Goal: Transaction & Acquisition: Purchase product/service

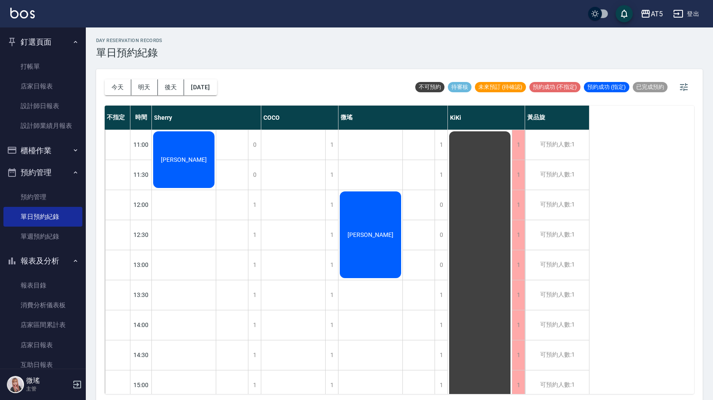
click at [345, 125] on div "微瑤" at bounding box center [393, 118] width 109 height 24
click at [42, 62] on link "打帳單" at bounding box center [42, 67] width 79 height 20
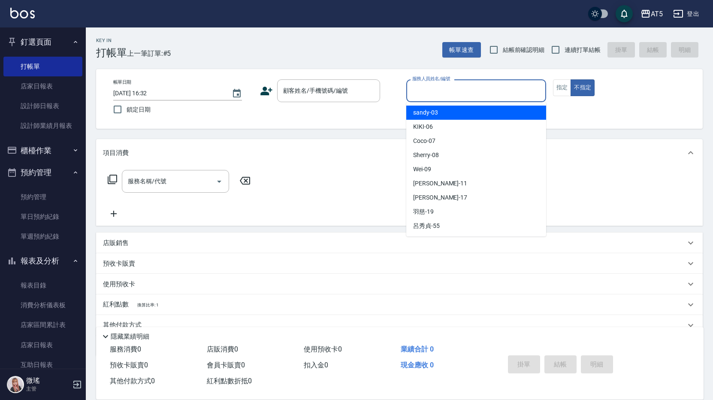
click at [429, 96] on input "服務人員姓名/編號" at bounding box center [476, 90] width 132 height 15
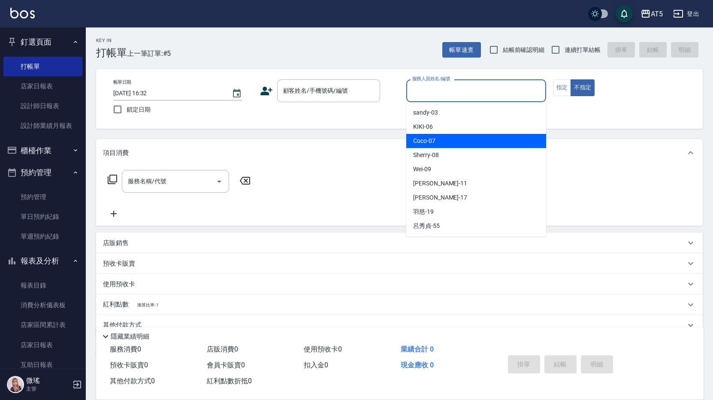
click at [438, 143] on div "Coco -07" at bounding box center [477, 141] width 140 height 14
type input "Coco-07"
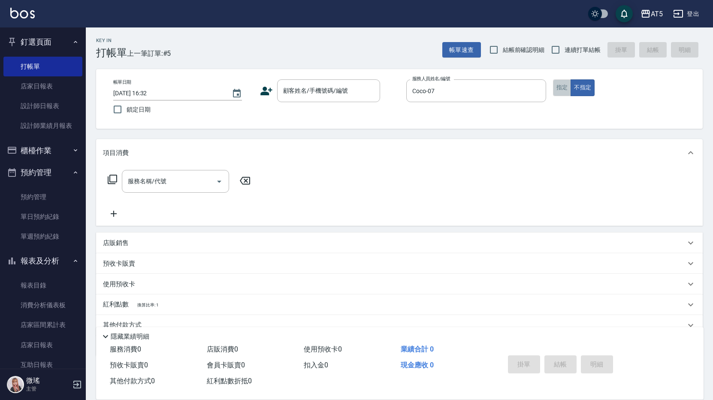
click at [560, 90] on button "指定" at bounding box center [562, 87] width 18 height 17
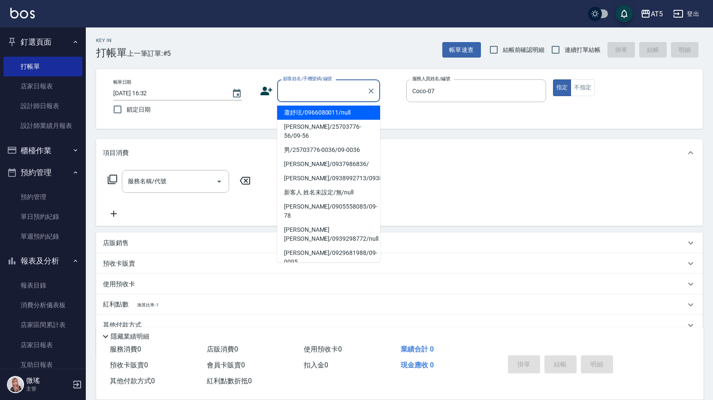
click at [308, 84] on div "顧客姓名/手機號碼/編號 顧客姓名/手機號碼/編號" at bounding box center [328, 90] width 103 height 23
type input "g"
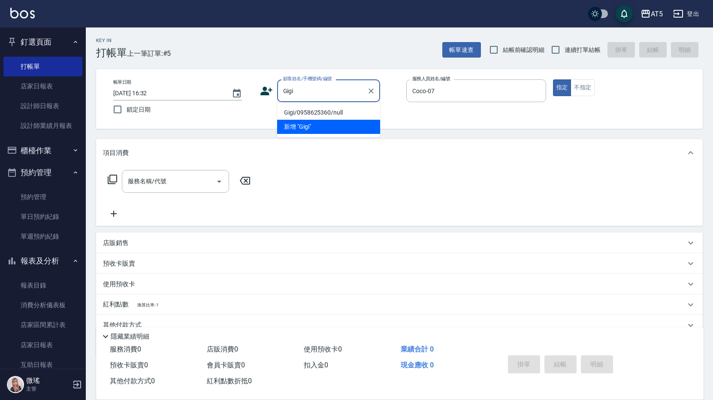
click at [317, 112] on li "Gigi/0958625360/null" at bounding box center [328, 113] width 103 height 14
type input "Gigi/0958625360/null"
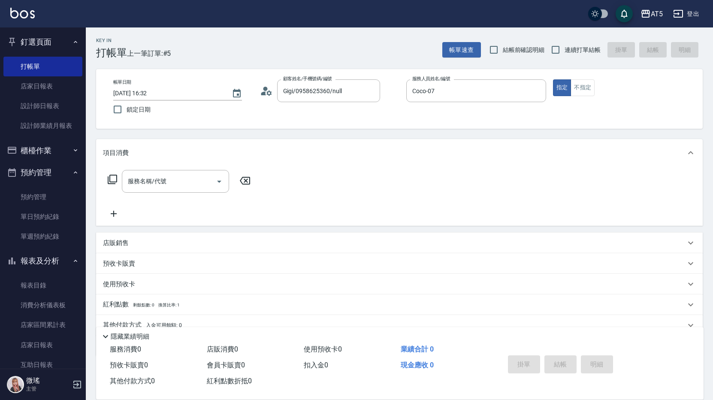
click at [114, 172] on div "服務名稱/代號 服務名稱/代號" at bounding box center [179, 181] width 153 height 23
drag, startPoint x: 114, startPoint y: 172, endPoint x: 116, endPoint y: 179, distance: 7.5
click at [116, 179] on icon at bounding box center [112, 179] width 10 height 10
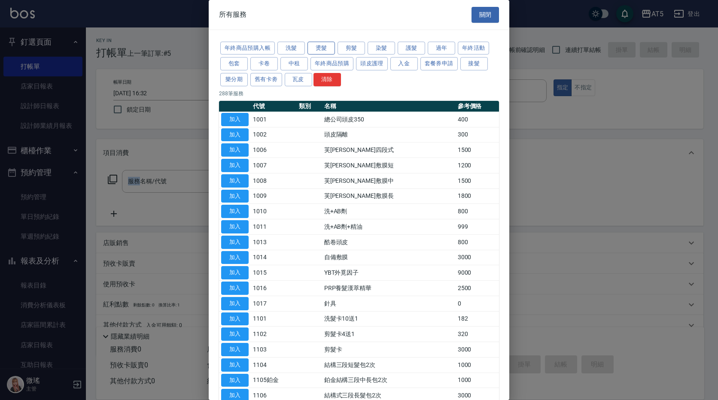
click at [326, 47] on button "燙髮" at bounding box center [320, 48] width 27 height 13
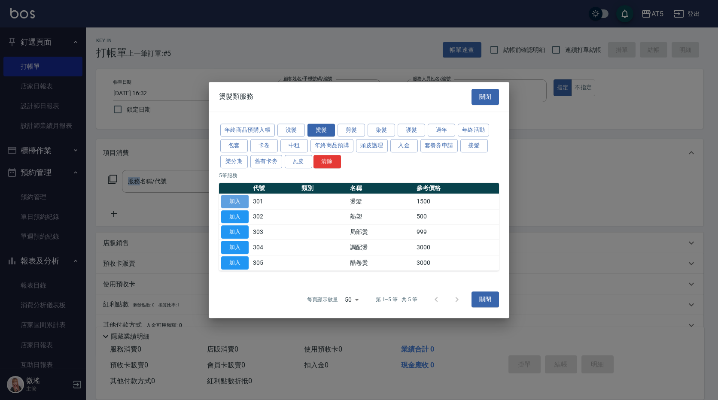
click at [241, 202] on button "加入" at bounding box center [234, 201] width 27 height 13
type input "燙髮(301)"
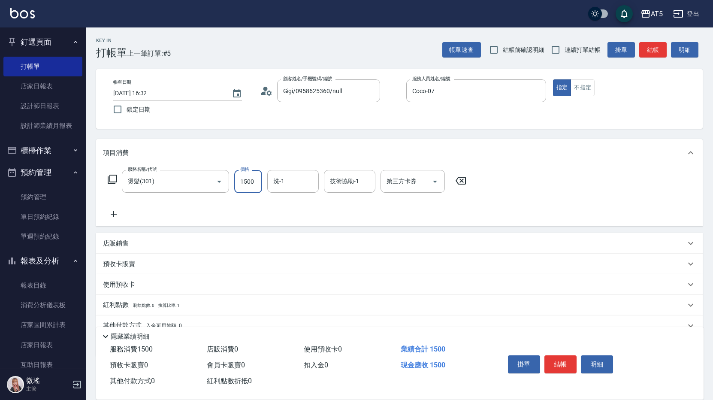
click at [256, 189] on input "1500" at bounding box center [248, 181] width 28 height 23
type input "0"
type input "188"
type input "10"
type input "1880"
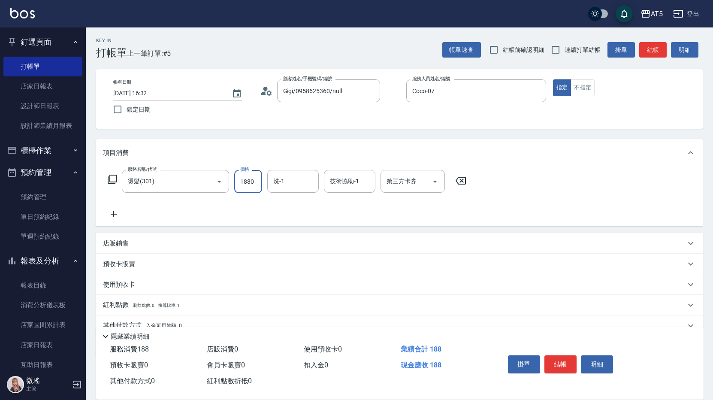
type input "180"
type input "1880"
click at [559, 362] on button "結帳" at bounding box center [561, 364] width 32 height 18
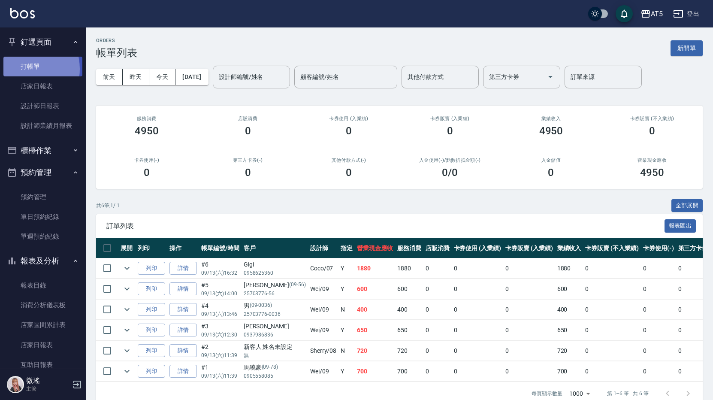
click at [24, 69] on link "打帳單" at bounding box center [42, 67] width 79 height 20
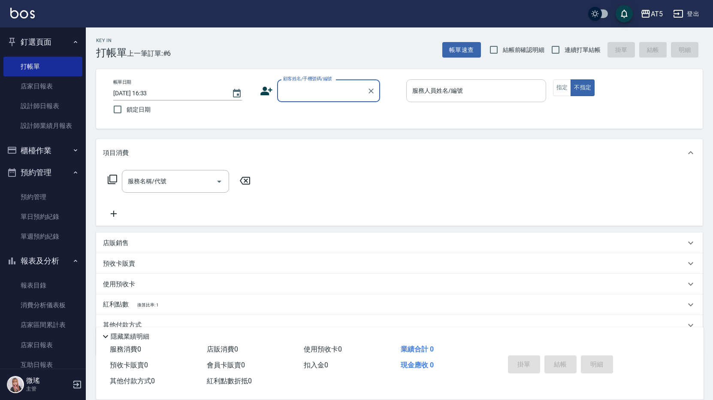
click at [464, 96] on input "服務人員姓名/編號" at bounding box center [476, 90] width 132 height 15
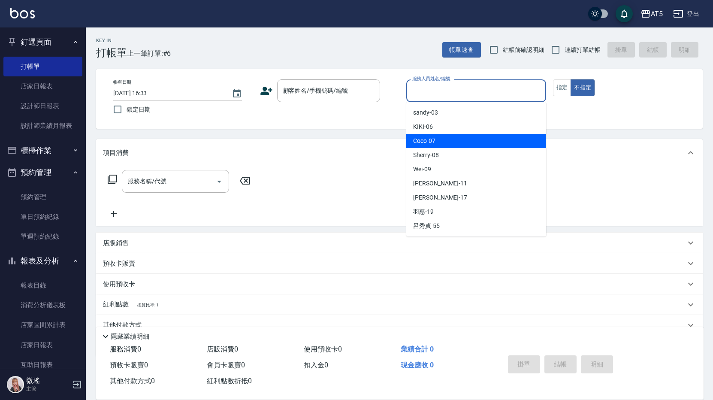
click at [446, 141] on div "Coco -07" at bounding box center [477, 141] width 140 height 14
type input "Coco-07"
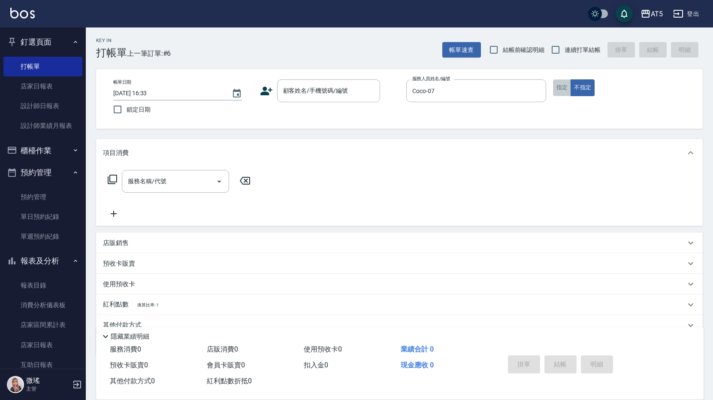
click at [568, 84] on button "指定" at bounding box center [562, 87] width 18 height 17
click at [341, 85] on input "顧客姓名/手機號碼/編號" at bounding box center [322, 90] width 82 height 15
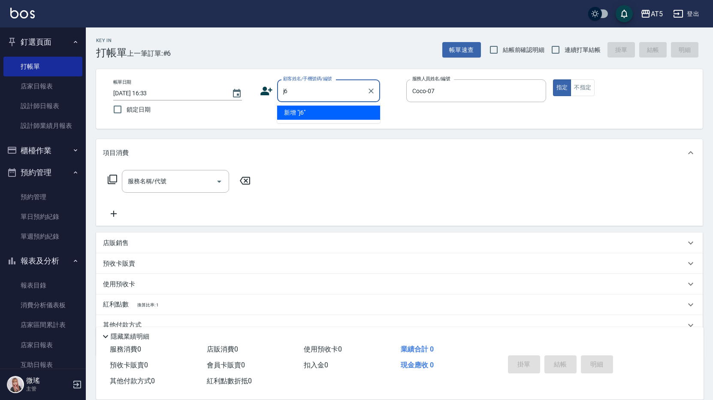
type input "j"
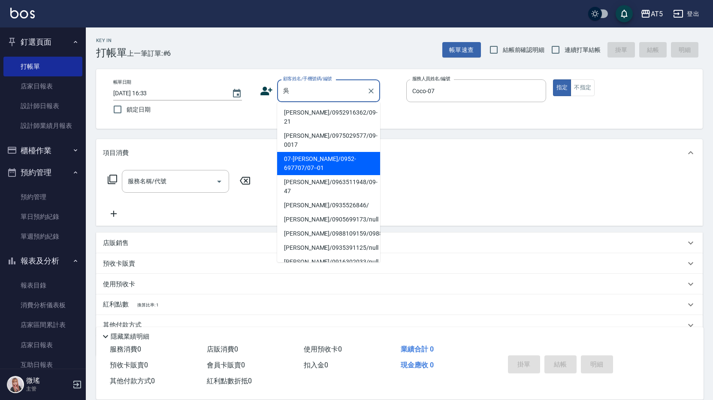
click at [318, 152] on li "07-[PERSON_NAME]/0952-697707/07--01" at bounding box center [328, 163] width 103 height 23
type input "07-[PERSON_NAME]/0952-697707/07--01"
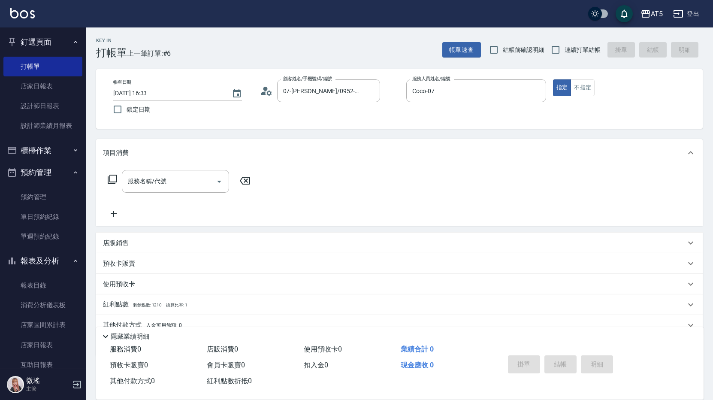
click at [113, 182] on icon at bounding box center [112, 179] width 9 height 9
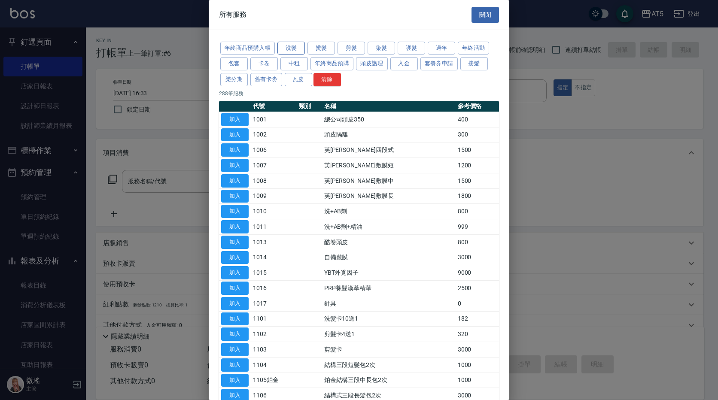
click at [292, 53] on button "洗髮" at bounding box center [290, 48] width 27 height 13
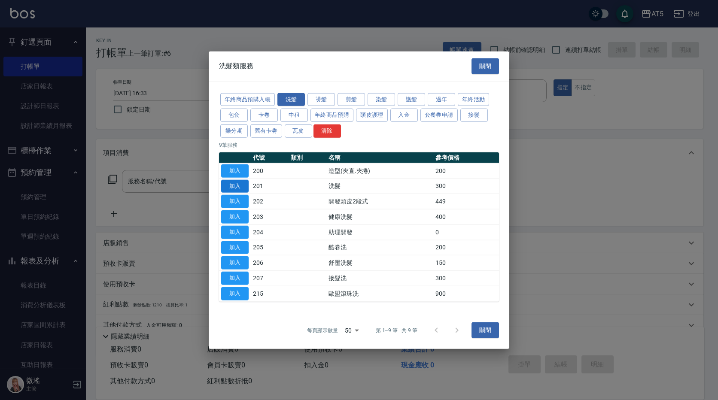
click at [234, 186] on button "加入" at bounding box center [234, 185] width 27 height 13
type input "洗髮(201)"
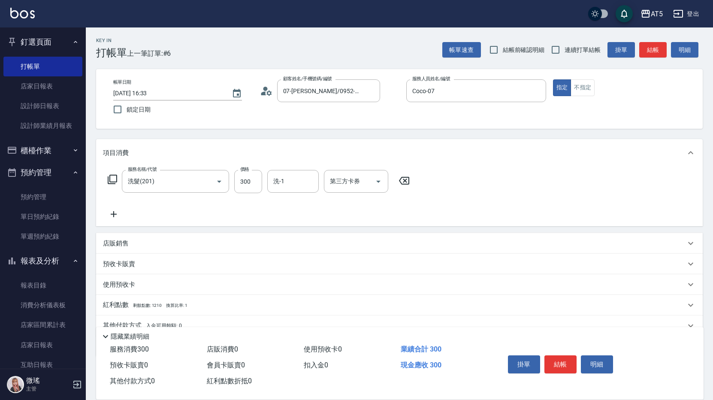
click at [112, 182] on icon at bounding box center [112, 179] width 10 height 10
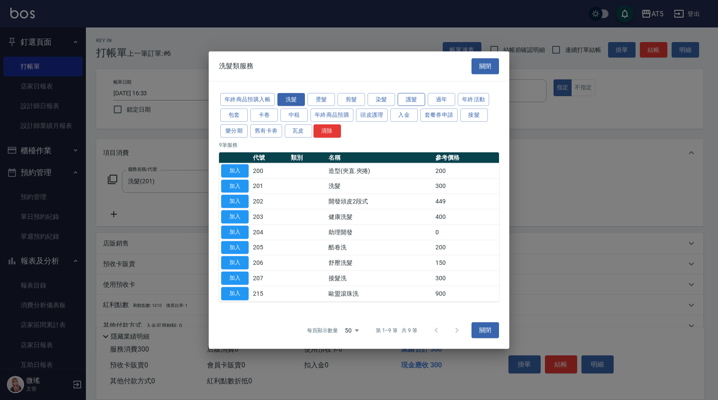
click at [417, 101] on button "護髮" at bounding box center [410, 99] width 27 height 13
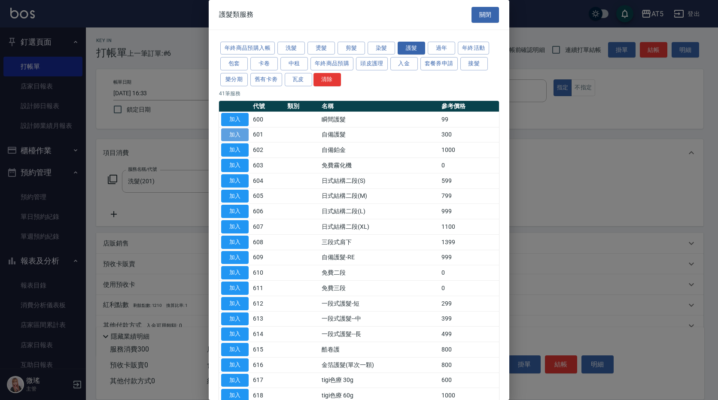
click at [236, 134] on button "加入" at bounding box center [234, 134] width 27 height 13
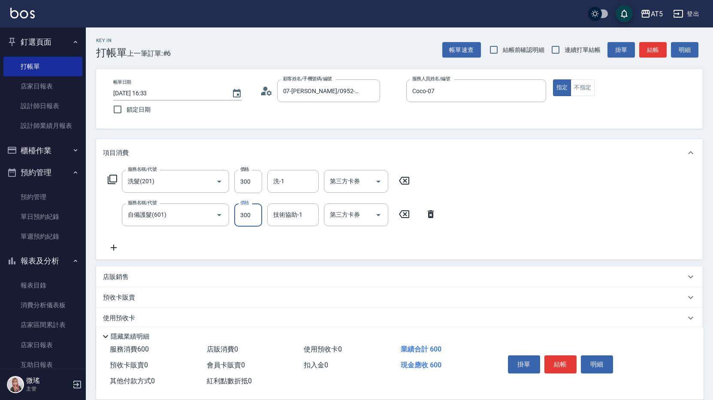
click at [246, 215] on input "300" at bounding box center [248, 214] width 28 height 23
type input "30"
type input "11"
type input "40"
type input "110"
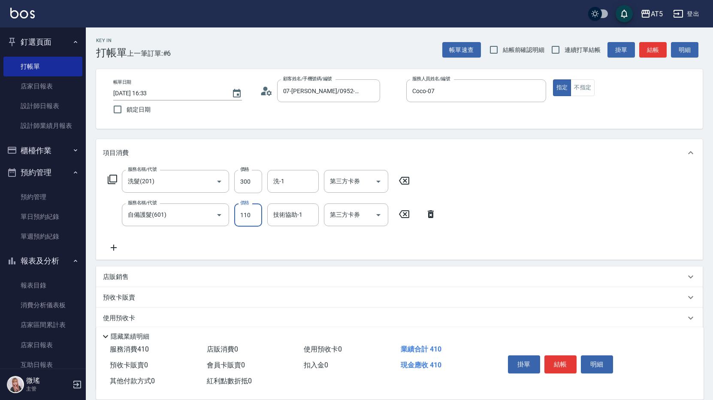
type input "140"
type input "1100"
click at [299, 239] on div "服務名稱/代號 洗髮(201) 服務名稱/代號 價格 300 價格 洗-1 洗-1 第三方卡券 第三方卡券 服務名稱/代號 自備護髮(601) 服務名稱/代號…" at bounding box center [272, 211] width 339 height 83
click at [566, 362] on button "結帳" at bounding box center [561, 364] width 32 height 18
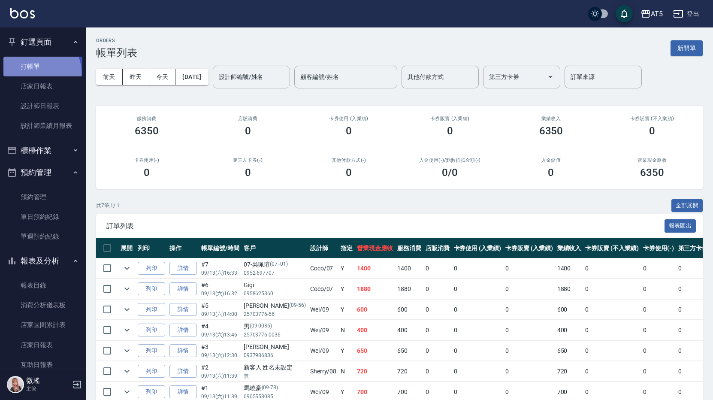
click at [33, 73] on link "打帳單" at bounding box center [42, 67] width 79 height 20
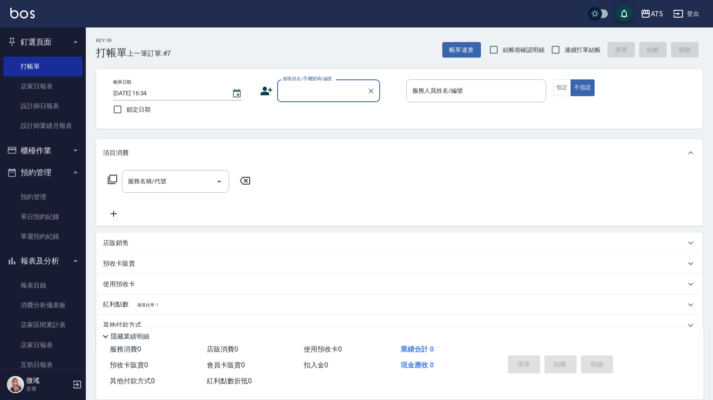
click at [575, 49] on span "連續打單結帳" at bounding box center [583, 50] width 36 height 9
click at [565, 49] on input "連續打單結帳" at bounding box center [556, 50] width 18 height 18
checkbox input "true"
click at [495, 47] on input "結帳前確認明細" at bounding box center [494, 50] width 18 height 18
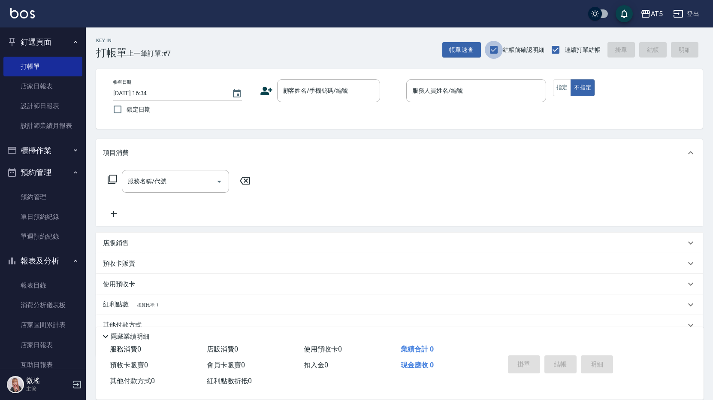
checkbox input "false"
click at [486, 87] on input "服務人員姓名/編號" at bounding box center [476, 90] width 132 height 15
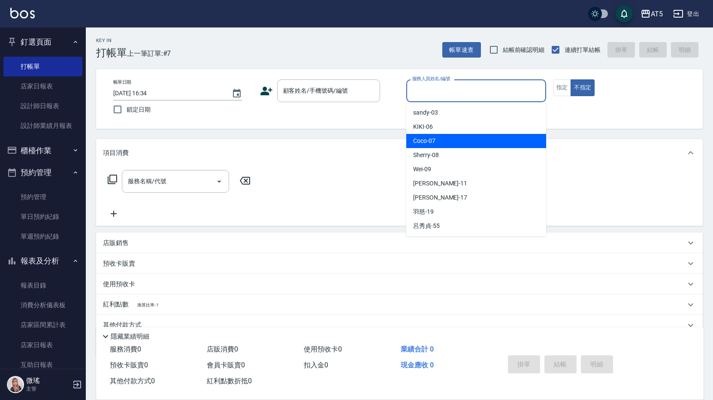
click at [481, 138] on div "Coco -07" at bounding box center [477, 141] width 140 height 14
type input "Coco-07"
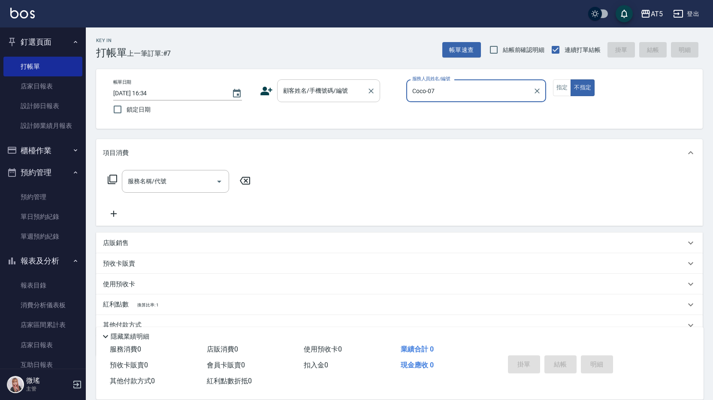
click at [321, 85] on input "顧客姓名/手機號碼/編號" at bounding box center [322, 90] width 82 height 15
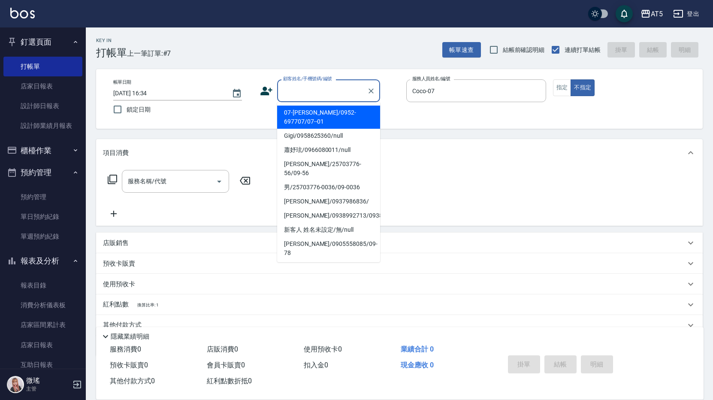
click at [321, 85] on div "顧客姓名/手機號碼/編號 顧客姓名/手機號碼/編號" at bounding box center [328, 90] width 103 height 23
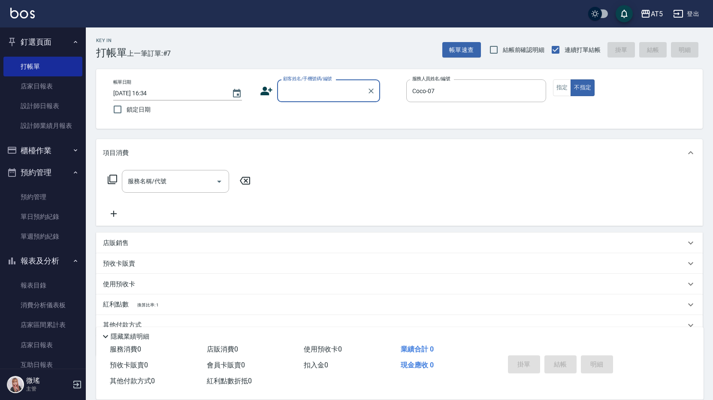
drag, startPoint x: 309, startPoint y: 102, endPoint x: 317, endPoint y: 96, distance: 10.1
click at [311, 101] on div "顧客姓名/手機號碼/編號" at bounding box center [328, 90] width 103 height 23
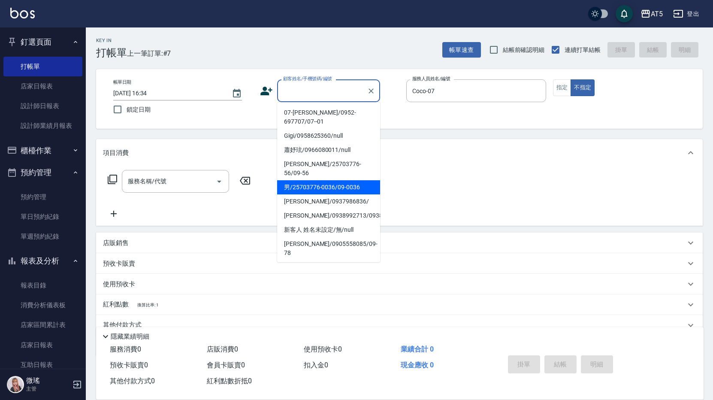
scroll to position [148, 0]
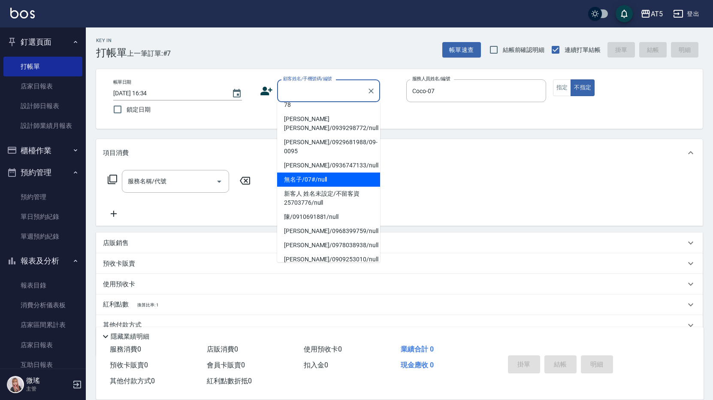
click at [328, 173] on li "無名子/07#/null" at bounding box center [328, 180] width 103 height 14
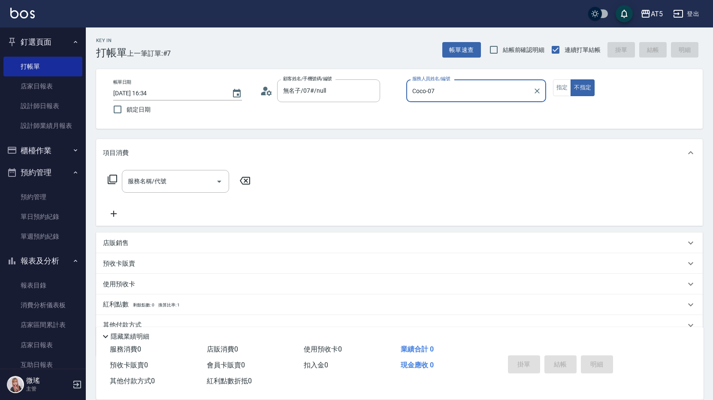
type input "無名子/07#/null"
click at [157, 187] on input "服務名稱/代號" at bounding box center [169, 181] width 87 height 15
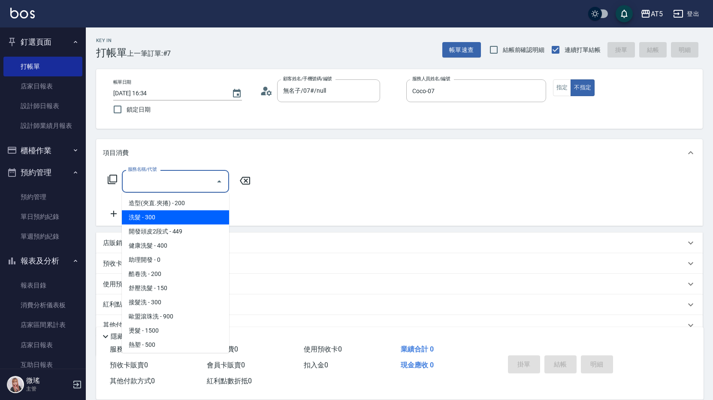
click at [203, 221] on span "洗髮 - 300" at bounding box center [175, 217] width 107 height 14
type input "洗髮(201)"
type input "30"
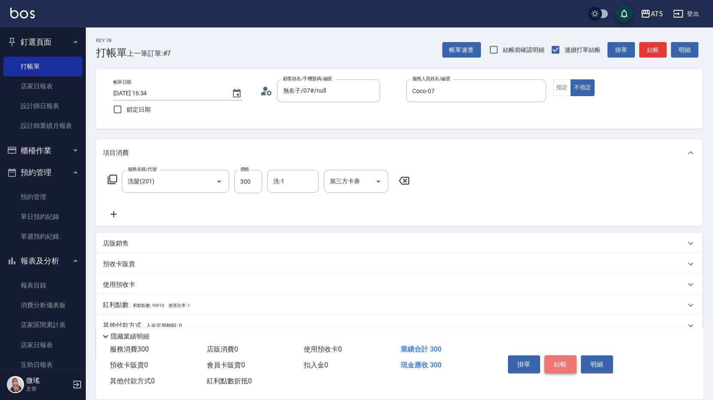
click at [572, 368] on button "結帳" at bounding box center [561, 364] width 32 height 18
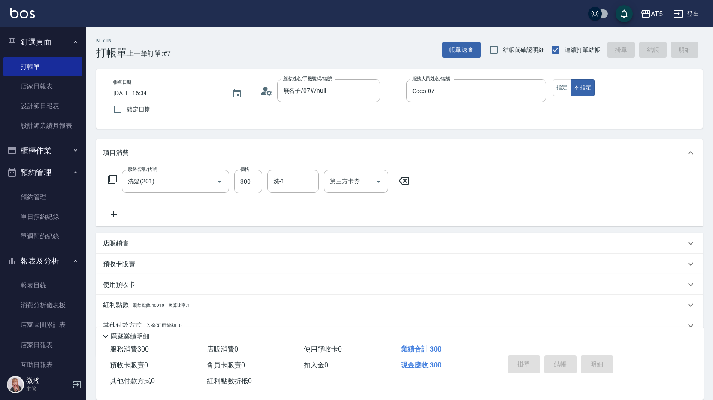
type input "0"
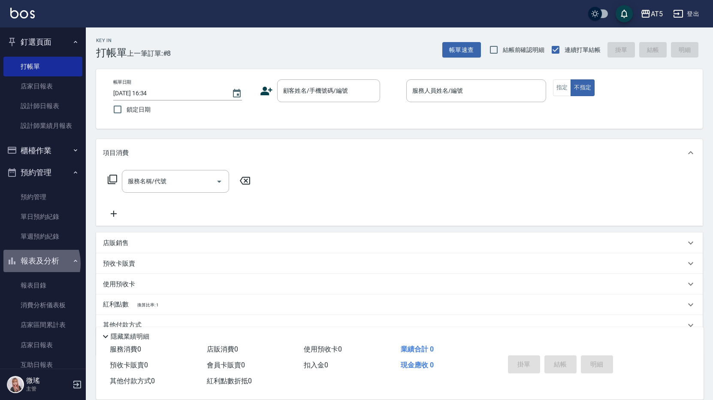
click at [31, 264] on button "報表及分析" at bounding box center [42, 261] width 79 height 22
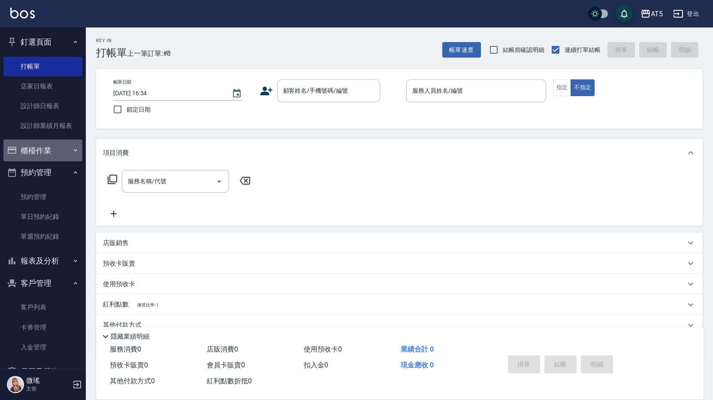
click at [51, 157] on button "櫃檯作業" at bounding box center [42, 151] width 79 height 22
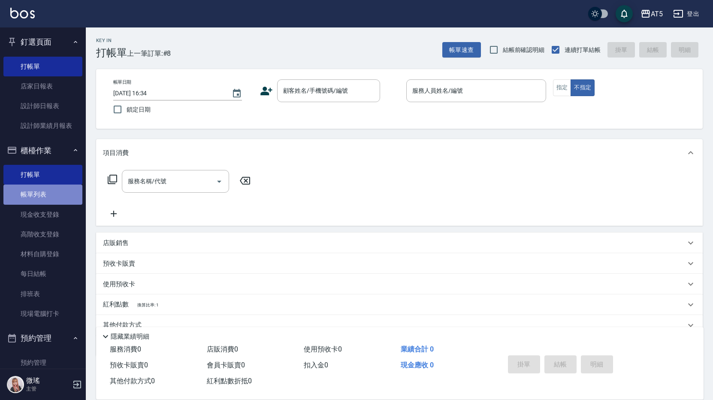
click at [58, 187] on link "帳單列表" at bounding box center [42, 195] width 79 height 20
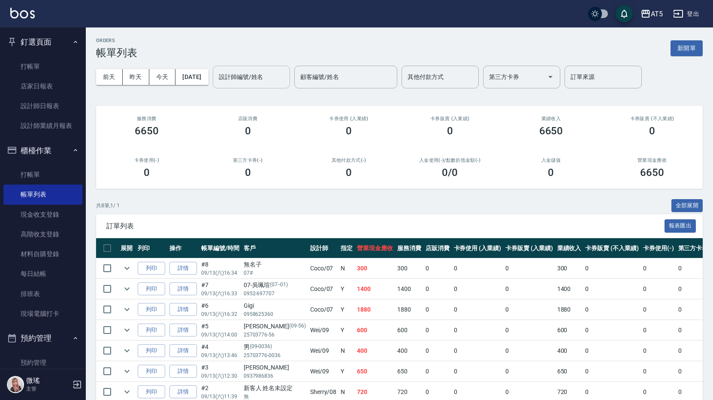
click at [257, 87] on div "設計師編號/姓名" at bounding box center [251, 77] width 77 height 23
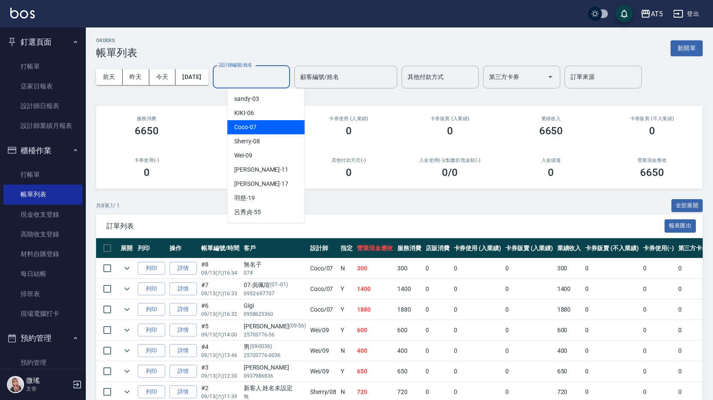
click at [264, 129] on div "Coco -07" at bounding box center [266, 127] width 77 height 14
type input "Coco-07"
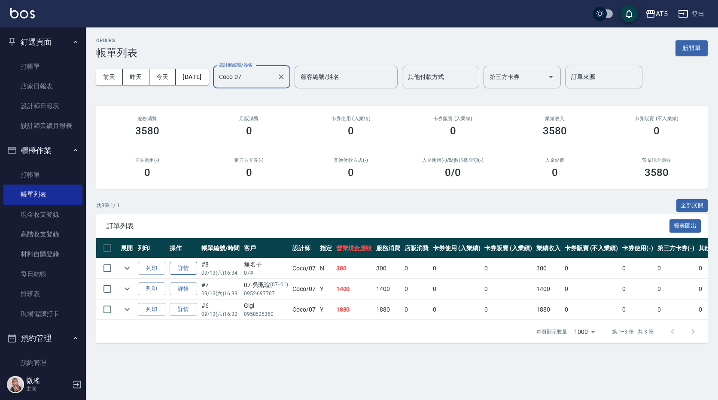
click at [193, 269] on link "詳情" at bounding box center [183, 268] width 27 height 13
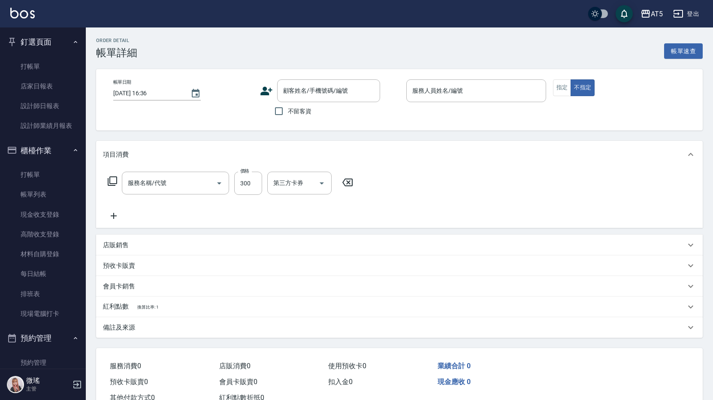
type input "[DATE] 16:34"
type input "Coco-07"
type input "30"
type input "洗髮(201)"
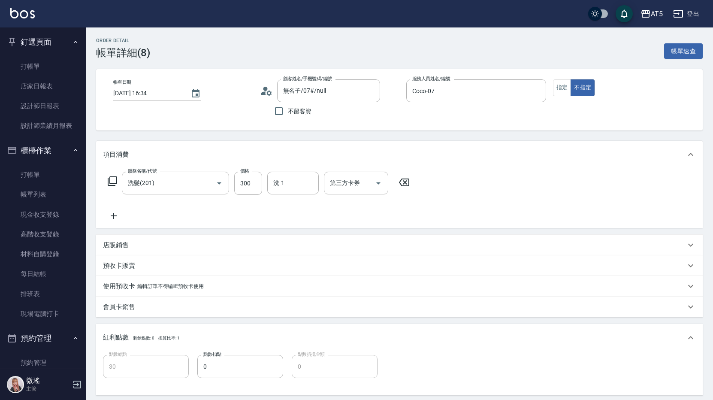
type input "無名子/07#/null"
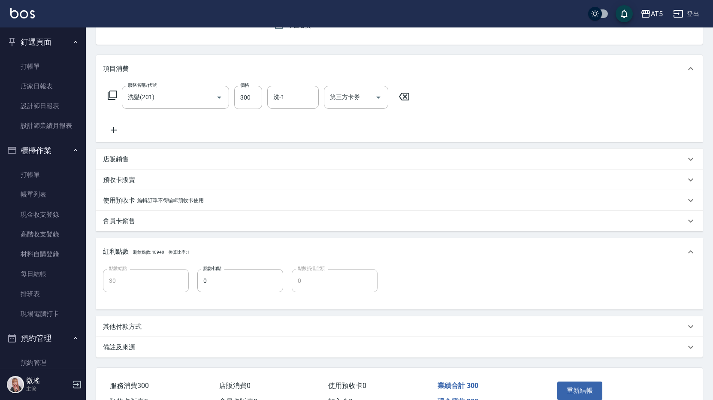
click at [127, 321] on div "其他付款方式" at bounding box center [399, 326] width 607 height 21
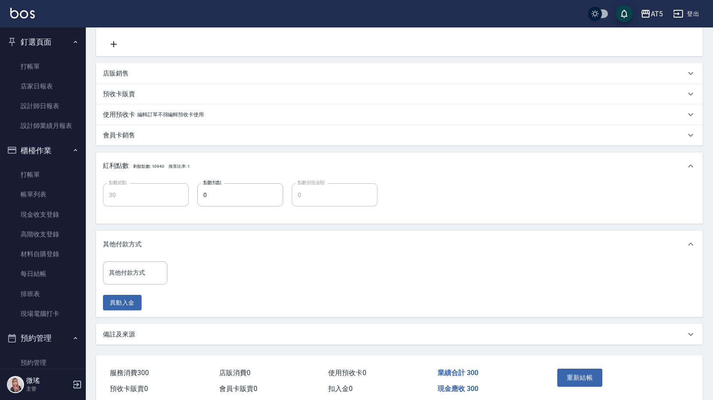
scroll to position [209, 0]
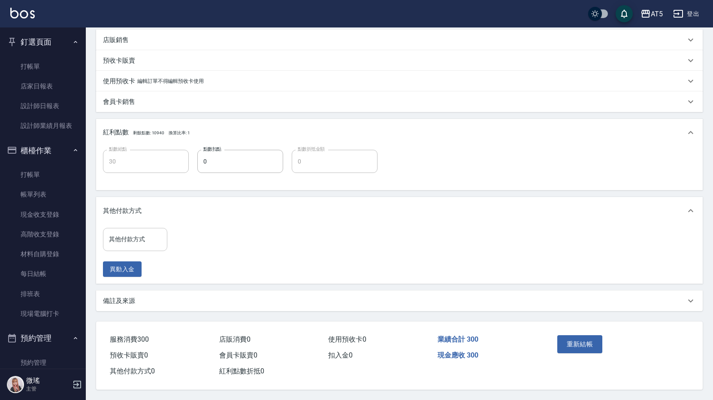
click at [128, 243] on input "其他付款方式" at bounding box center [135, 239] width 57 height 15
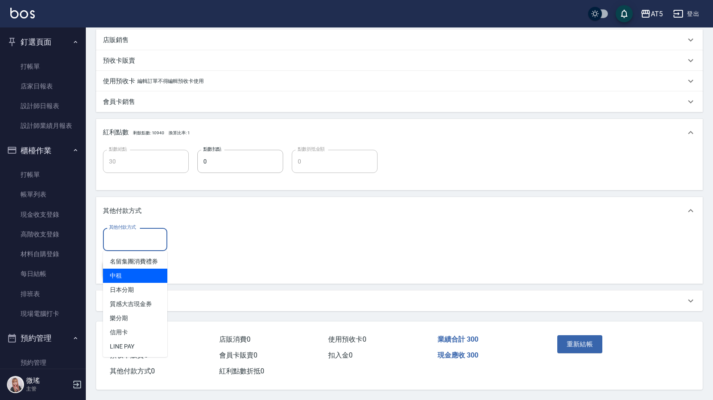
click at [136, 270] on span "中租" at bounding box center [135, 276] width 64 height 14
type input "中租"
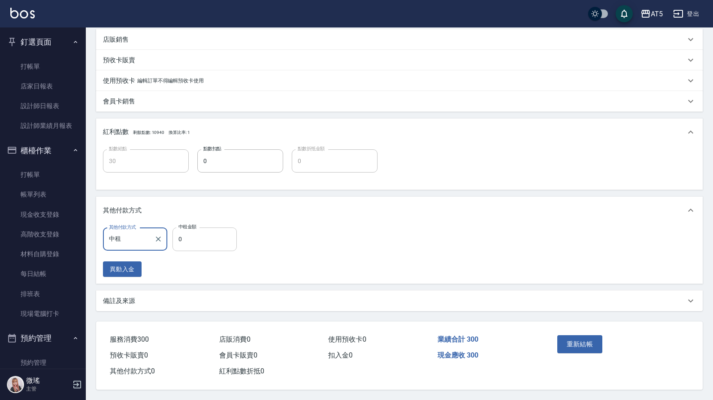
click at [202, 240] on input "0" at bounding box center [205, 239] width 64 height 23
type input "3"
type input "20"
type input "30"
type input "0"
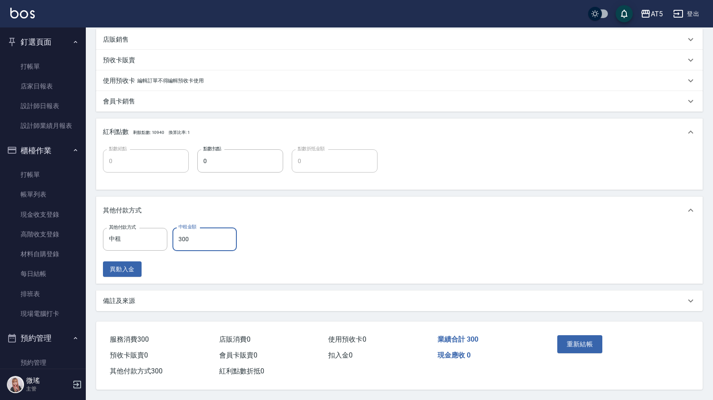
type input "300"
click at [597, 332] on div "重新結帳" at bounding box center [586, 350] width 64 height 37
click at [594, 335] on button "重新結帳" at bounding box center [581, 344] width 46 height 18
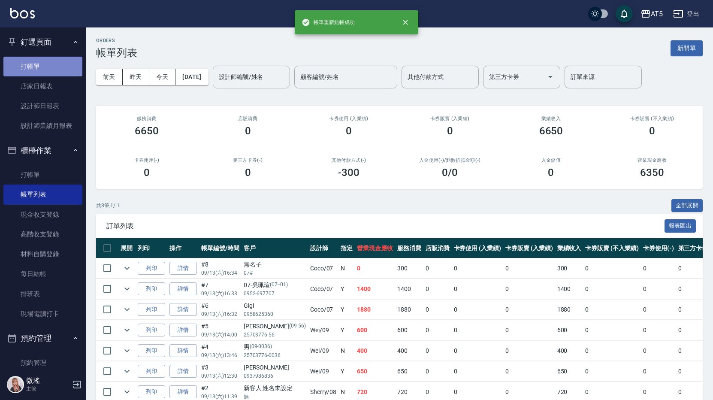
click at [44, 66] on link "打帳單" at bounding box center [42, 67] width 79 height 20
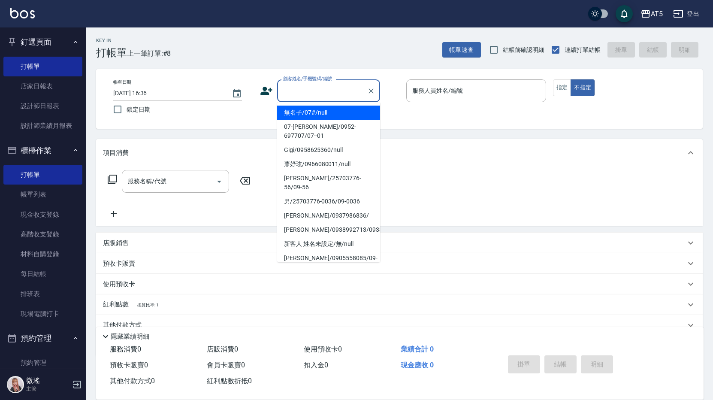
click at [293, 94] on input "顧客姓名/手機號碼/編號" at bounding box center [322, 90] width 82 height 15
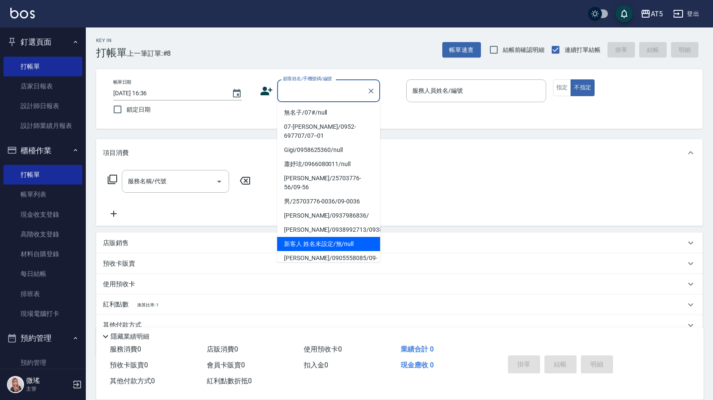
scroll to position [86, 0]
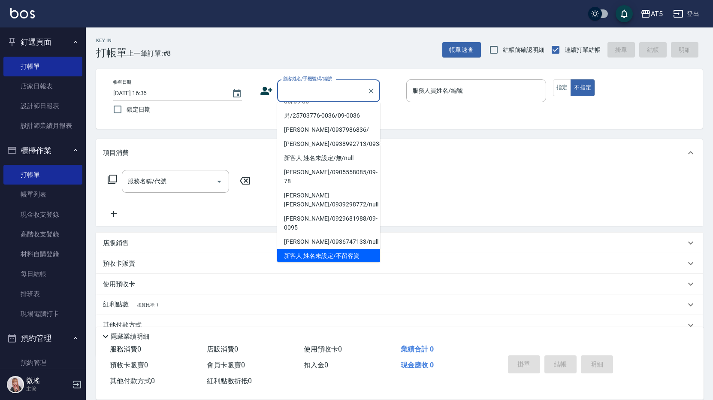
click at [333, 249] on li "新客人 姓名未設定/不留客資25703776/null" at bounding box center [328, 260] width 103 height 23
type input "新客人 姓名未設定/不留客資25703776/null"
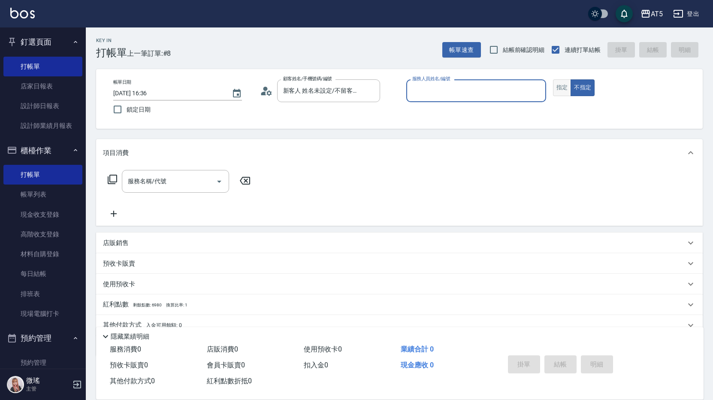
click at [565, 93] on button "指定" at bounding box center [562, 87] width 18 height 17
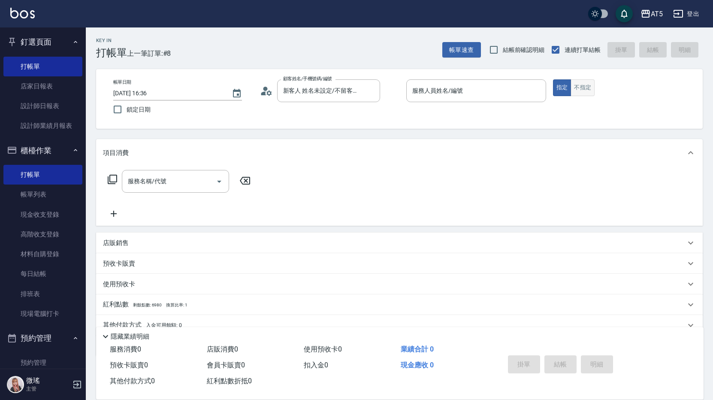
click at [585, 79] on button "不指定" at bounding box center [583, 87] width 24 height 17
click at [468, 91] on input "服務人員姓名/編號" at bounding box center [476, 90] width 132 height 15
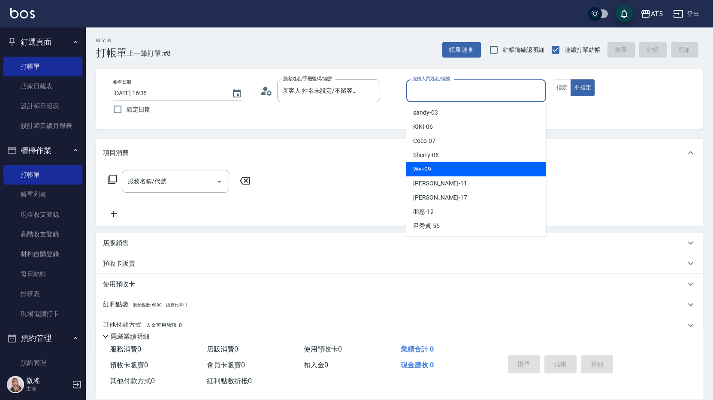
click at [441, 173] on div "Wei -09" at bounding box center [477, 169] width 140 height 14
type input "Wei-09"
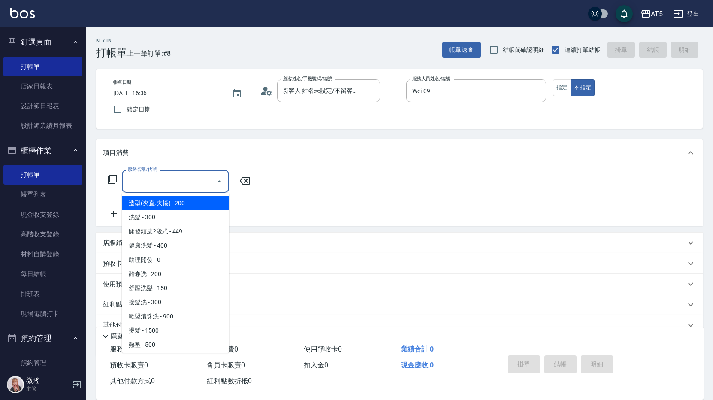
click at [183, 175] on input "服務名稱/代號" at bounding box center [169, 181] width 87 height 15
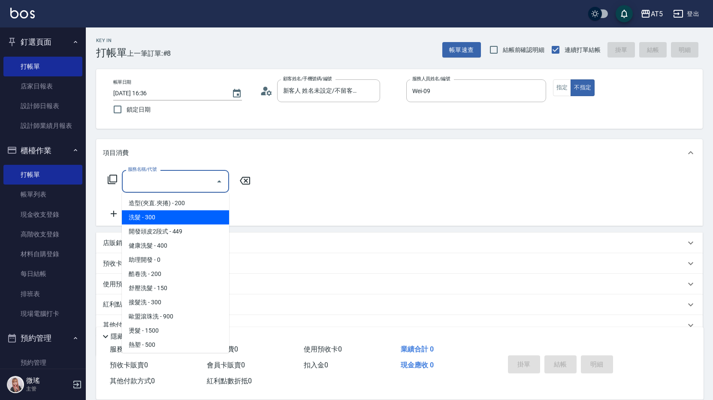
click at [158, 213] on span "洗髮 - 300" at bounding box center [175, 217] width 107 height 14
type input "洗髮(201)"
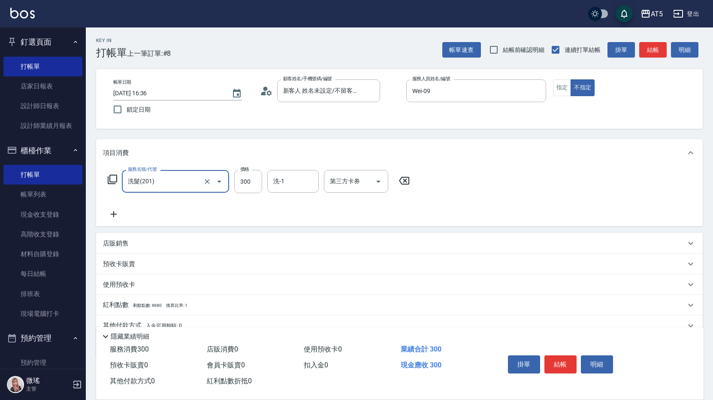
click at [118, 214] on icon at bounding box center [113, 214] width 21 height 10
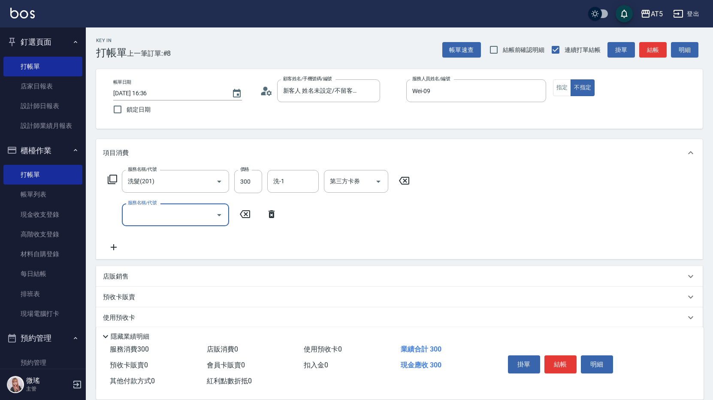
click at [137, 215] on input "服務名稱/代號" at bounding box center [169, 214] width 87 height 15
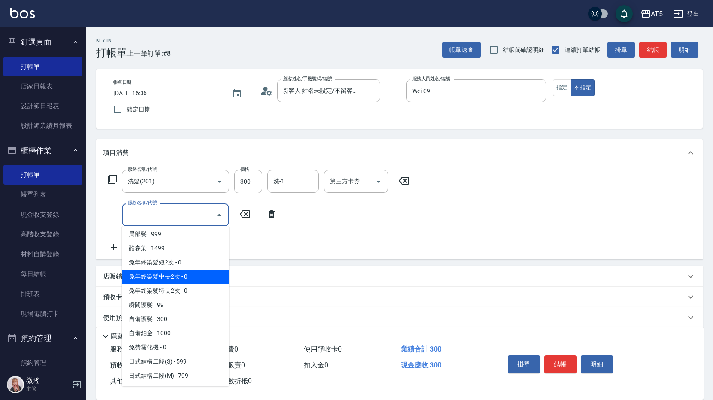
scroll to position [129, 0]
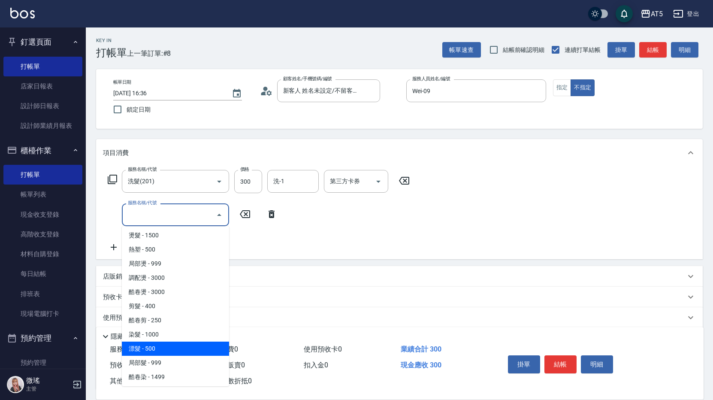
click at [172, 342] on span "漂髮 - 500" at bounding box center [175, 349] width 107 height 14
type input "80"
type input "漂髮(502)"
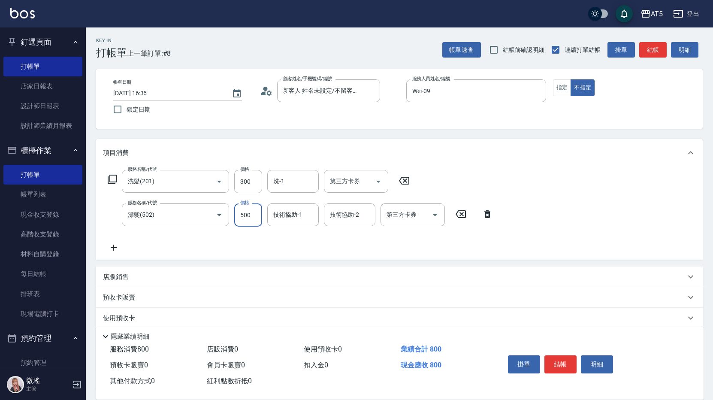
click at [242, 218] on input "500" at bounding box center [248, 214] width 28 height 23
type input "8"
type input "30"
type input "80"
type input "110"
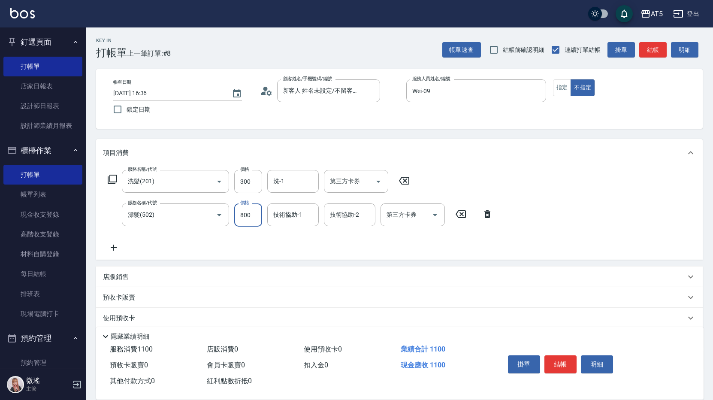
type input "800"
drag, startPoint x: 117, startPoint y: 239, endPoint x: 112, endPoint y: 243, distance: 6.2
click at [117, 240] on div "服務名稱/代號 洗髮(201) 服務名稱/代號 價格 300 價格 洗-1 洗-1 第三方卡券 第三方卡券 服務名稱/代號 漂髮(502) 服務名稱/代號 價…" at bounding box center [300, 211] width 395 height 83
click at [117, 249] on icon at bounding box center [113, 248] width 21 height 10
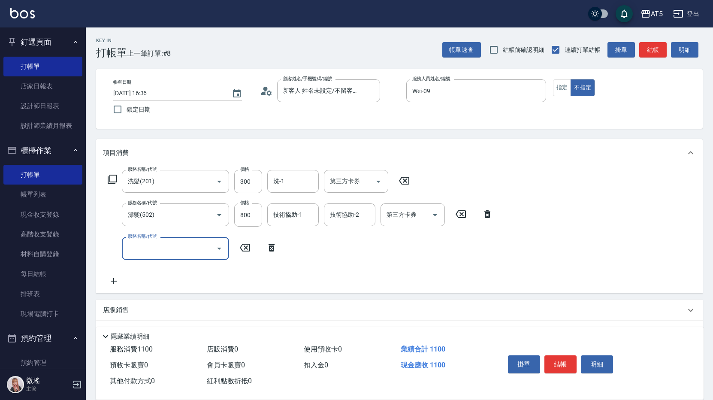
click at [155, 252] on input "服務名稱/代號" at bounding box center [169, 248] width 87 height 15
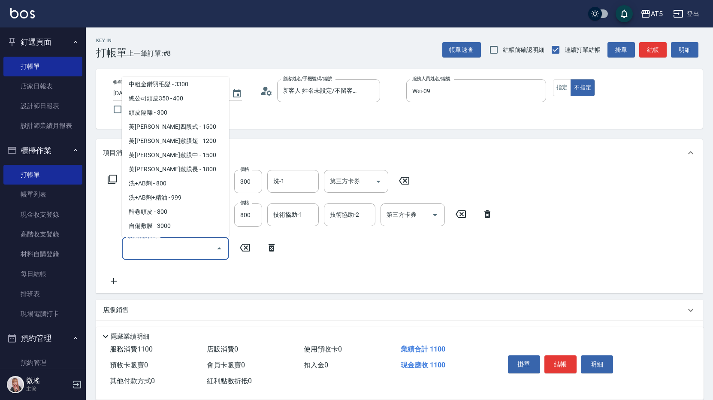
scroll to position [1674, 0]
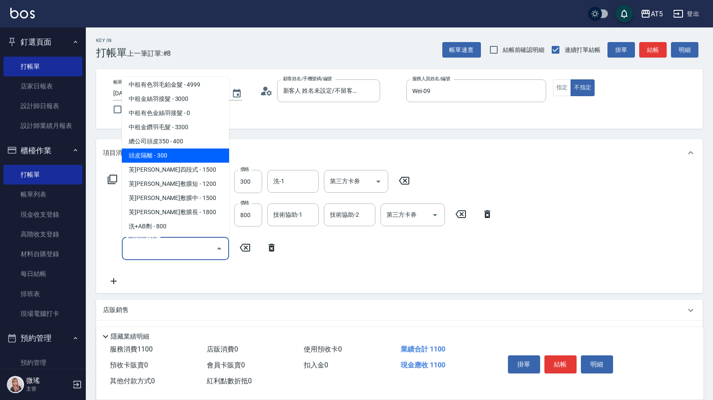
click at [149, 160] on span "頭皮隔離 - 300" at bounding box center [175, 156] width 107 height 14
type input "140"
type input "頭皮隔離(1002)"
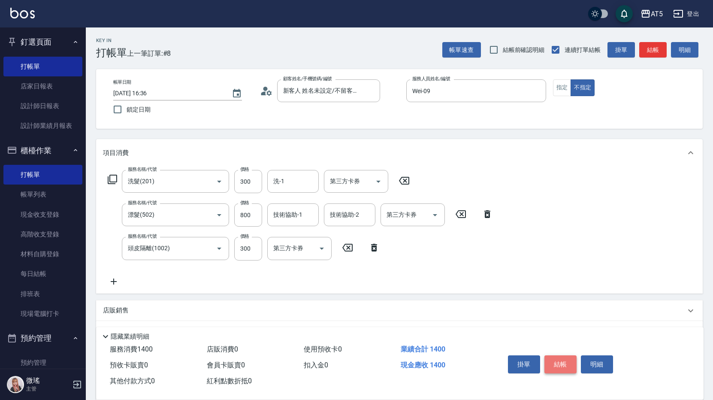
click at [562, 363] on button "結帳" at bounding box center [561, 364] width 32 height 18
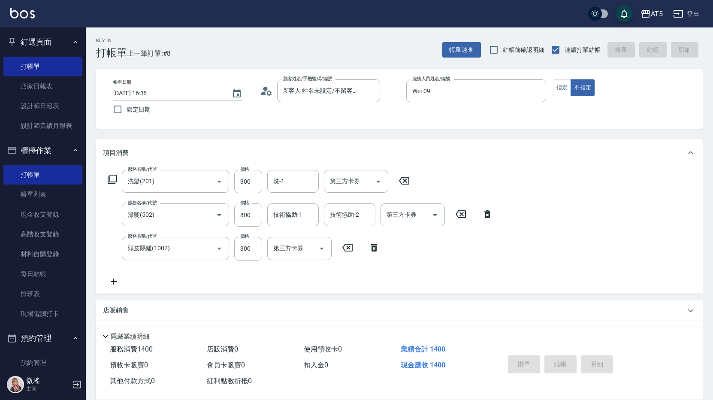
type input "[DATE] 16:37"
type input "0"
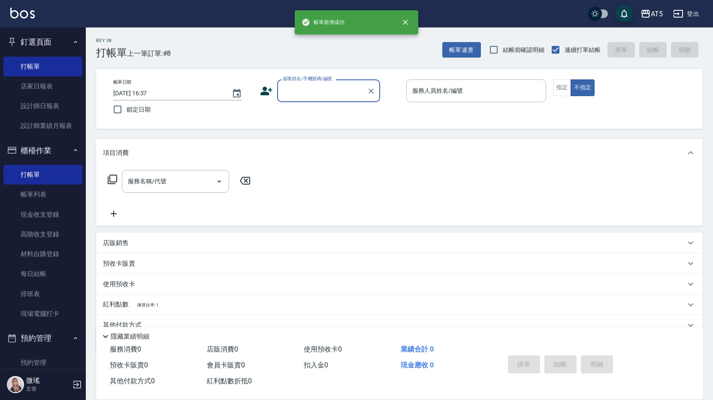
scroll to position [0, 0]
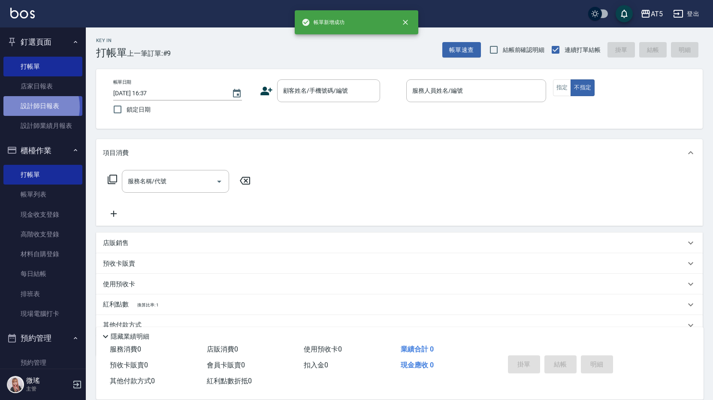
click at [32, 107] on link "設計師日報表" at bounding box center [42, 106] width 79 height 20
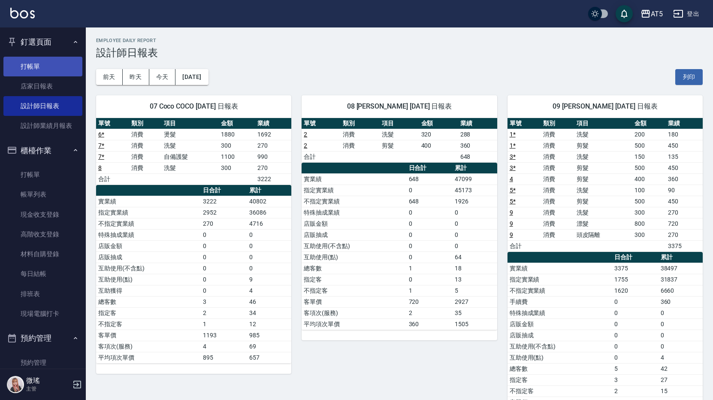
click at [37, 63] on link "打帳單" at bounding box center [42, 67] width 79 height 20
